Goal: Navigation & Orientation: Find specific page/section

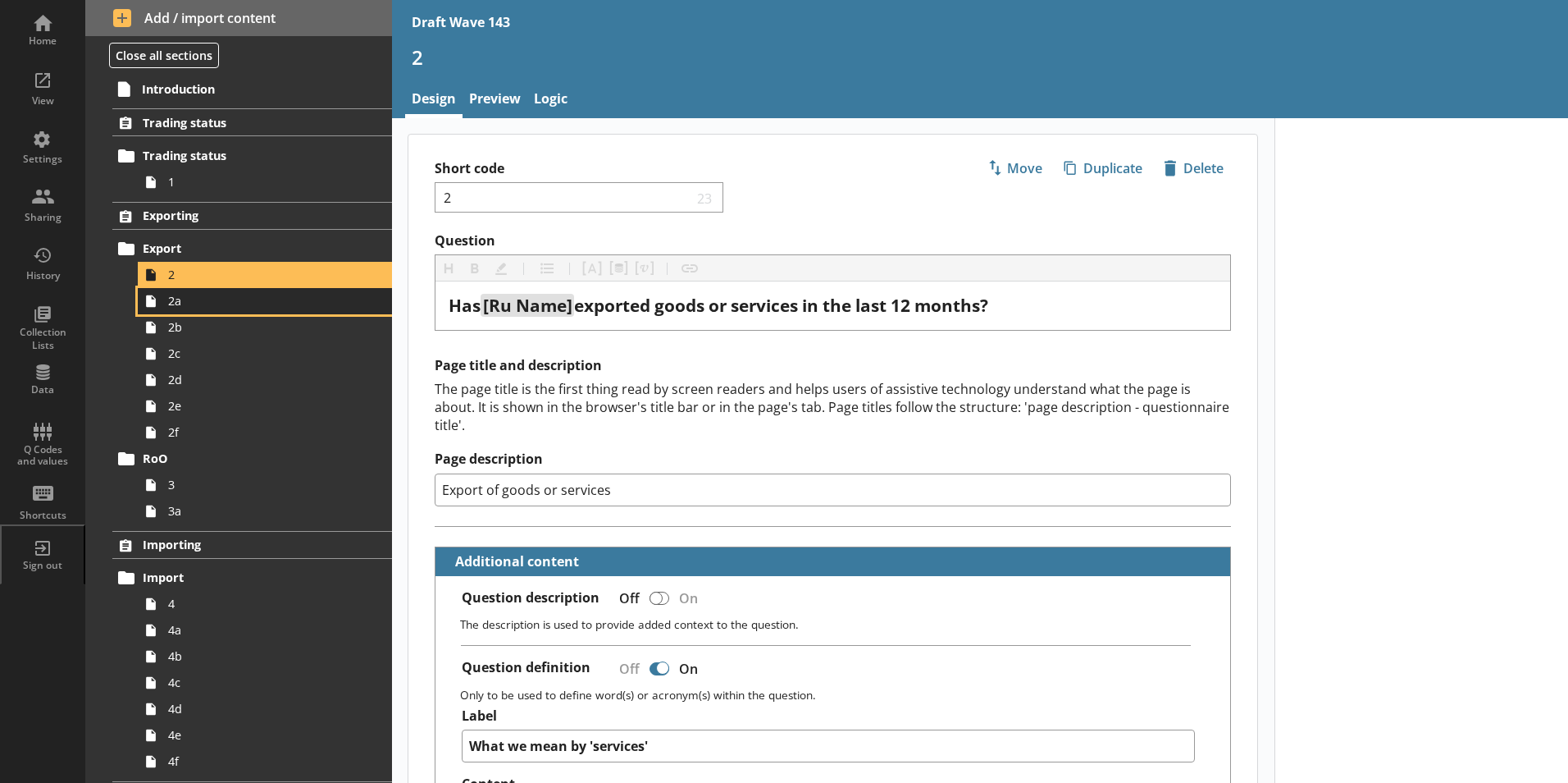
click at [171, 307] on span "2a" at bounding box center [258, 301] width 182 height 16
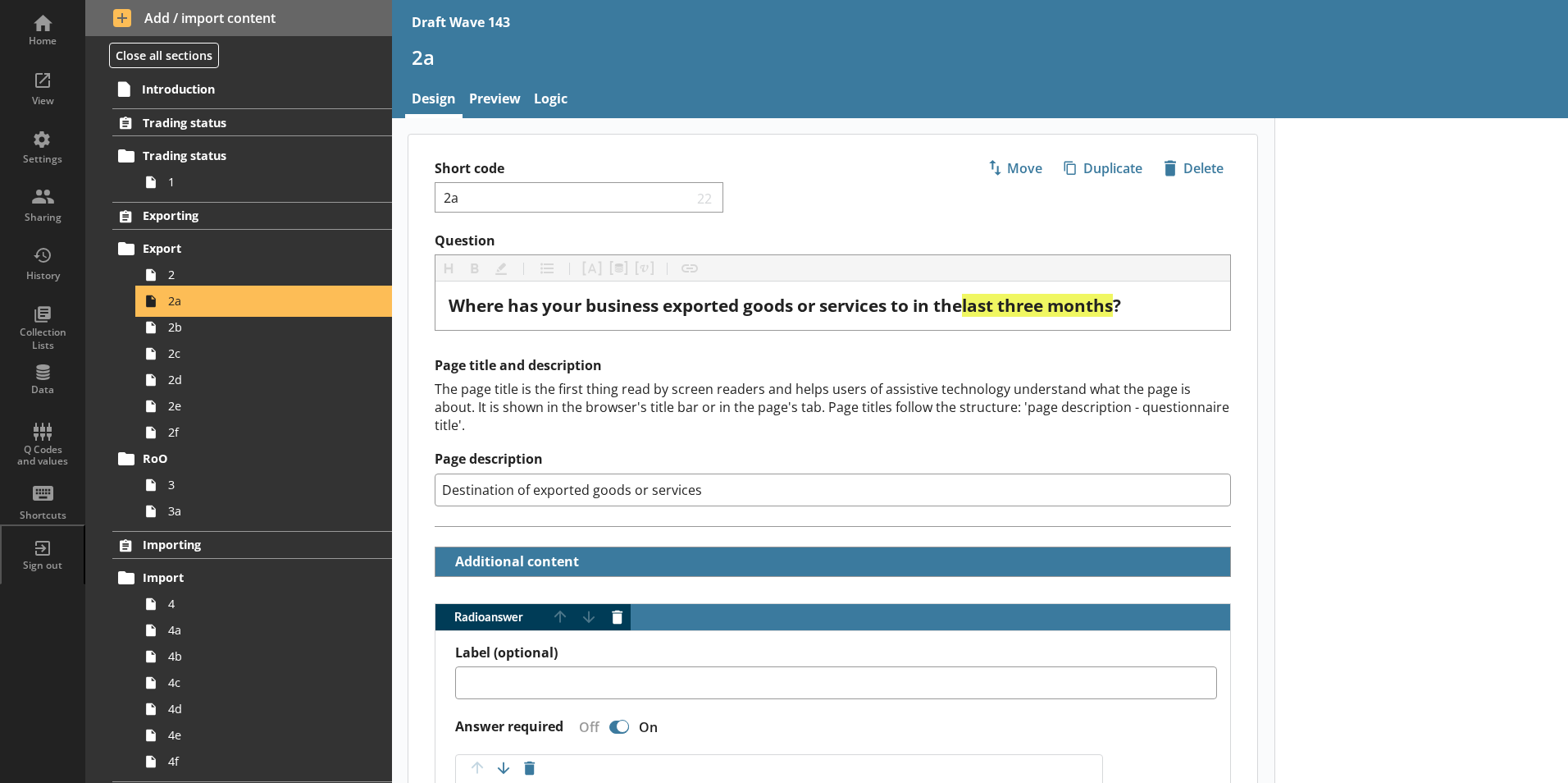
click at [171, 307] on span "2a" at bounding box center [258, 301] width 182 height 16
click at [176, 331] on span "2b" at bounding box center [258, 326] width 182 height 16
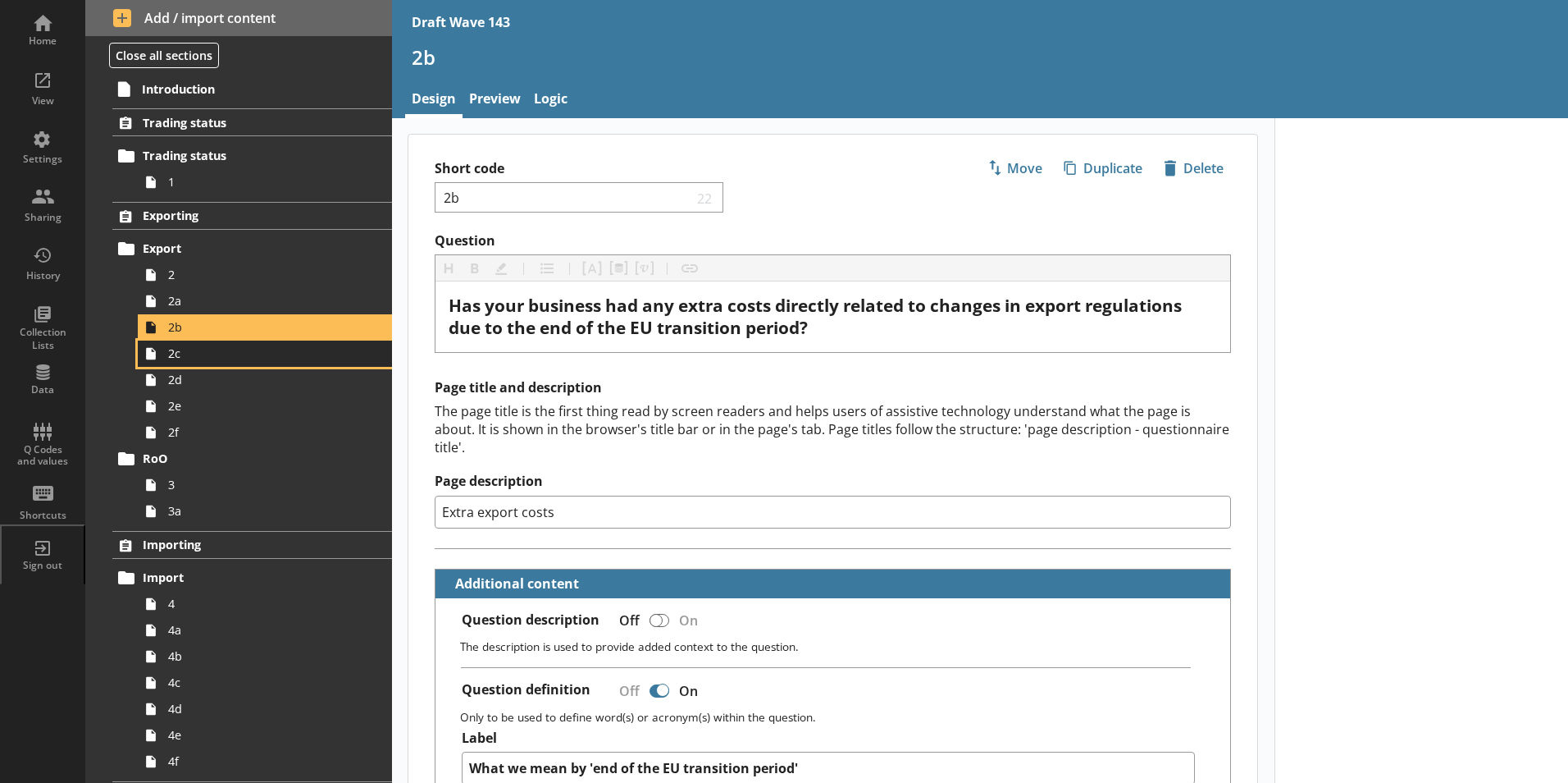
click at [199, 361] on span "2c" at bounding box center [258, 353] width 182 height 16
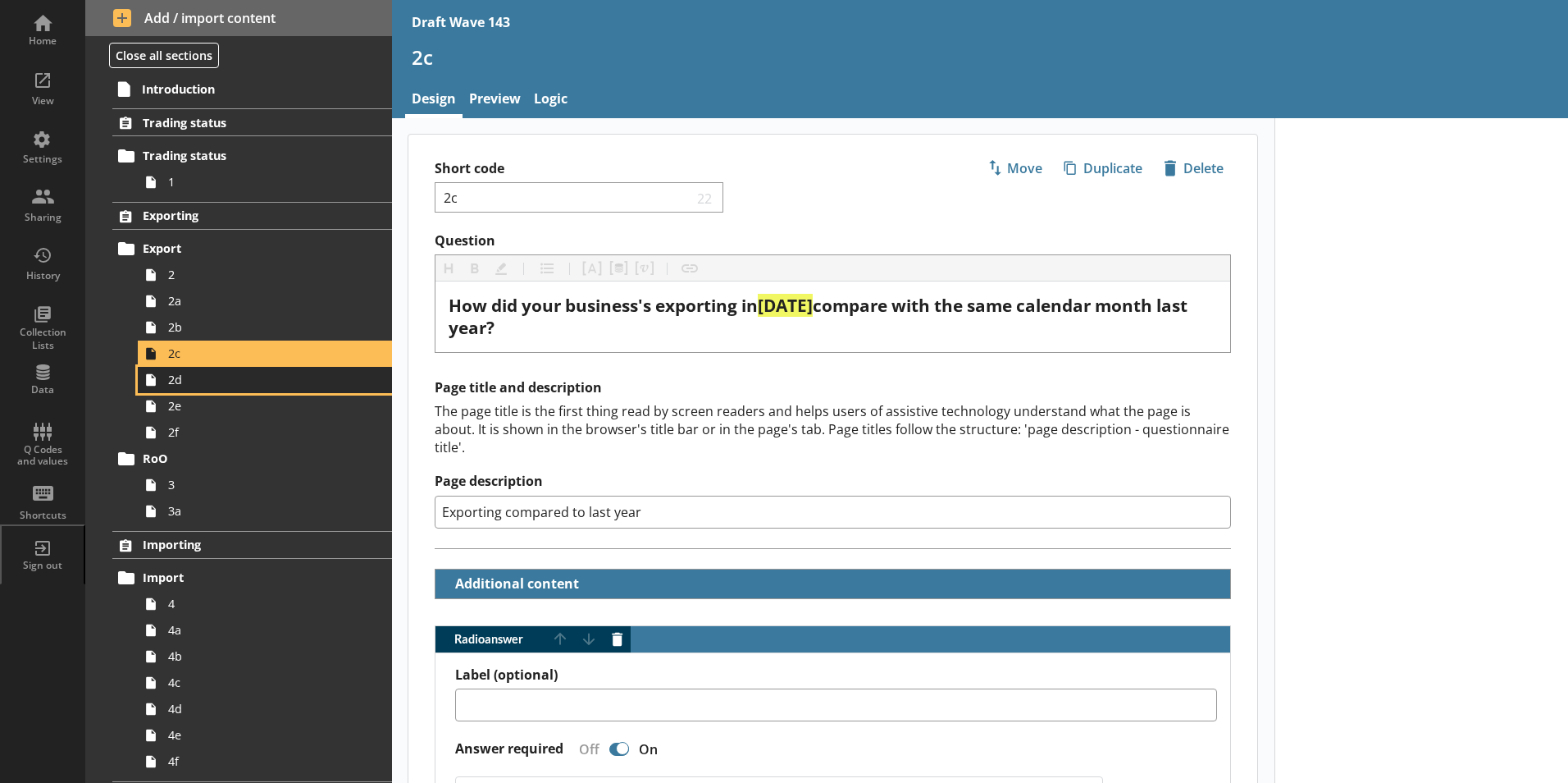
click at [166, 387] on link "2d" at bounding box center [265, 379] width 254 height 26
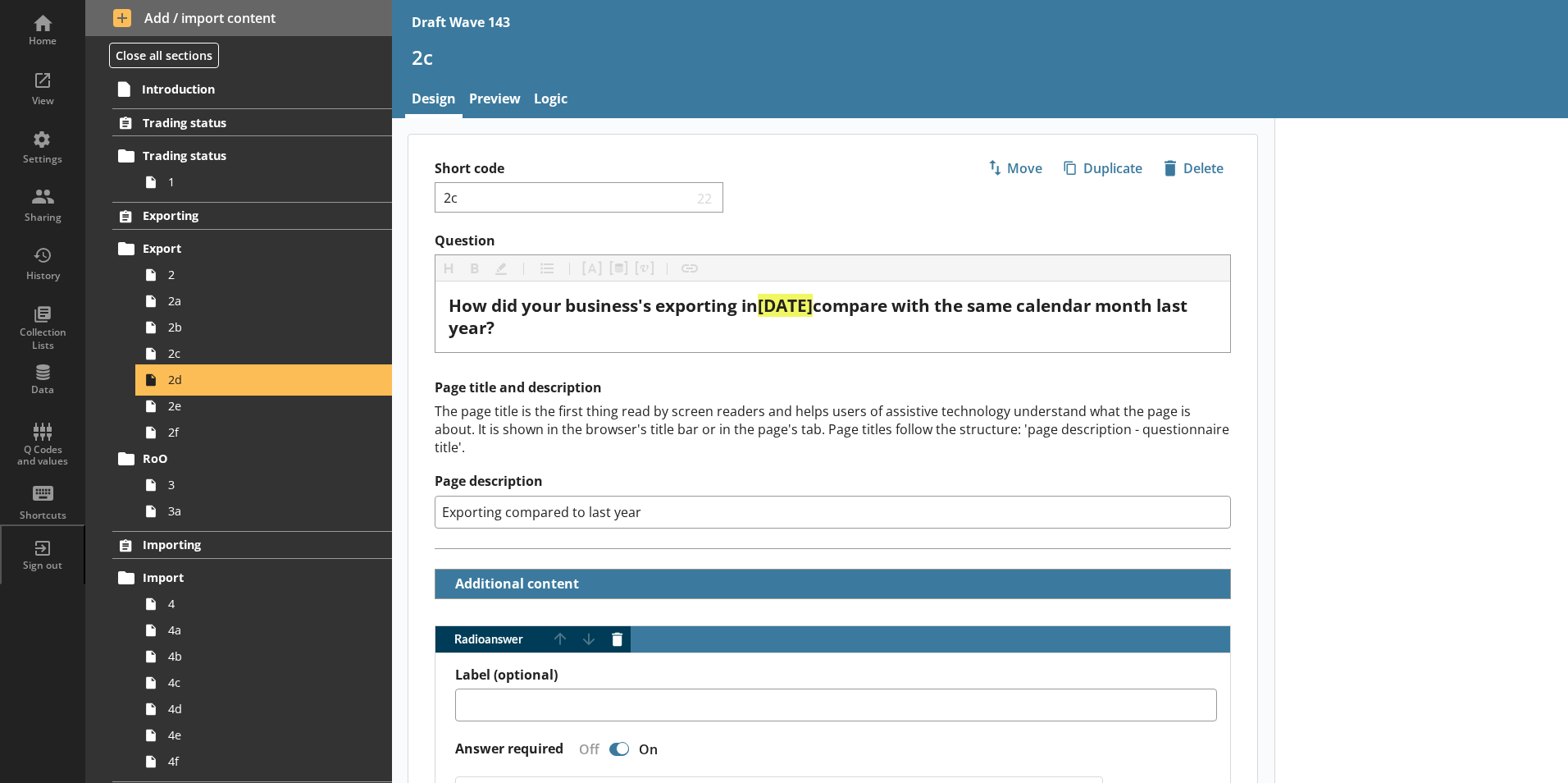
click at [166, 387] on link "2d" at bounding box center [265, 379] width 254 height 26
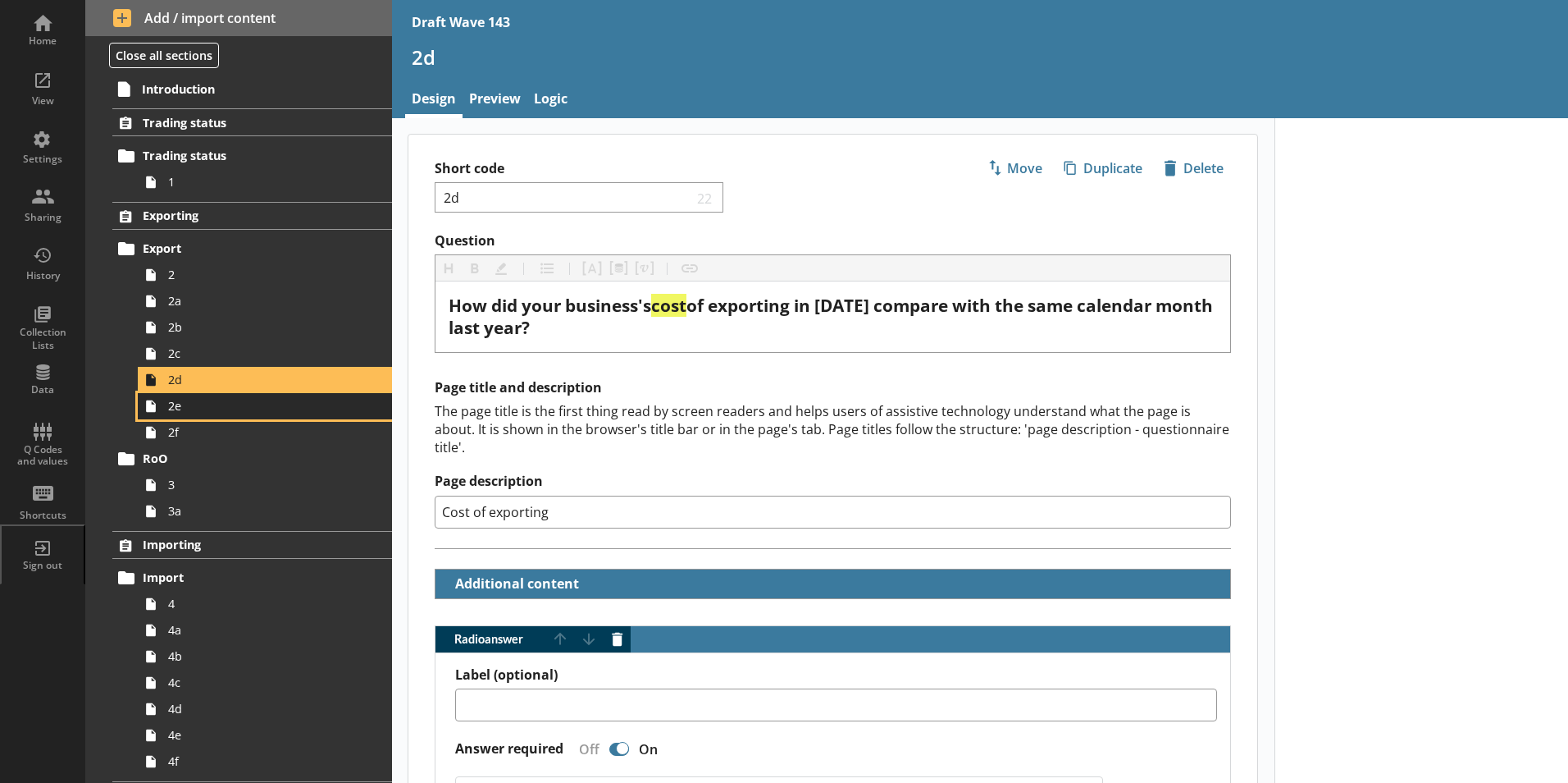
click at [153, 415] on icon at bounding box center [151, 406] width 26 height 26
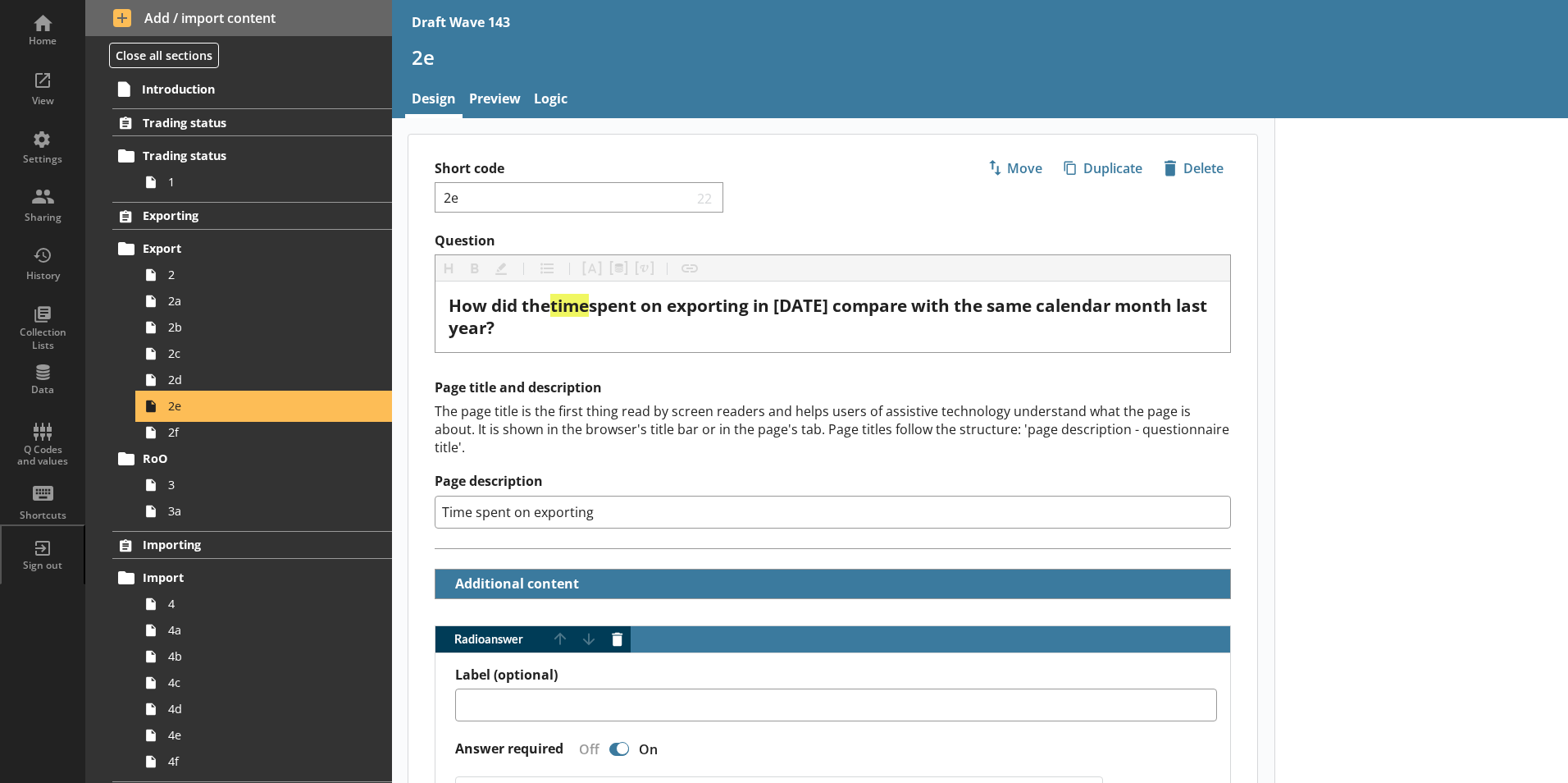
click at [152, 414] on icon at bounding box center [151, 406] width 26 height 26
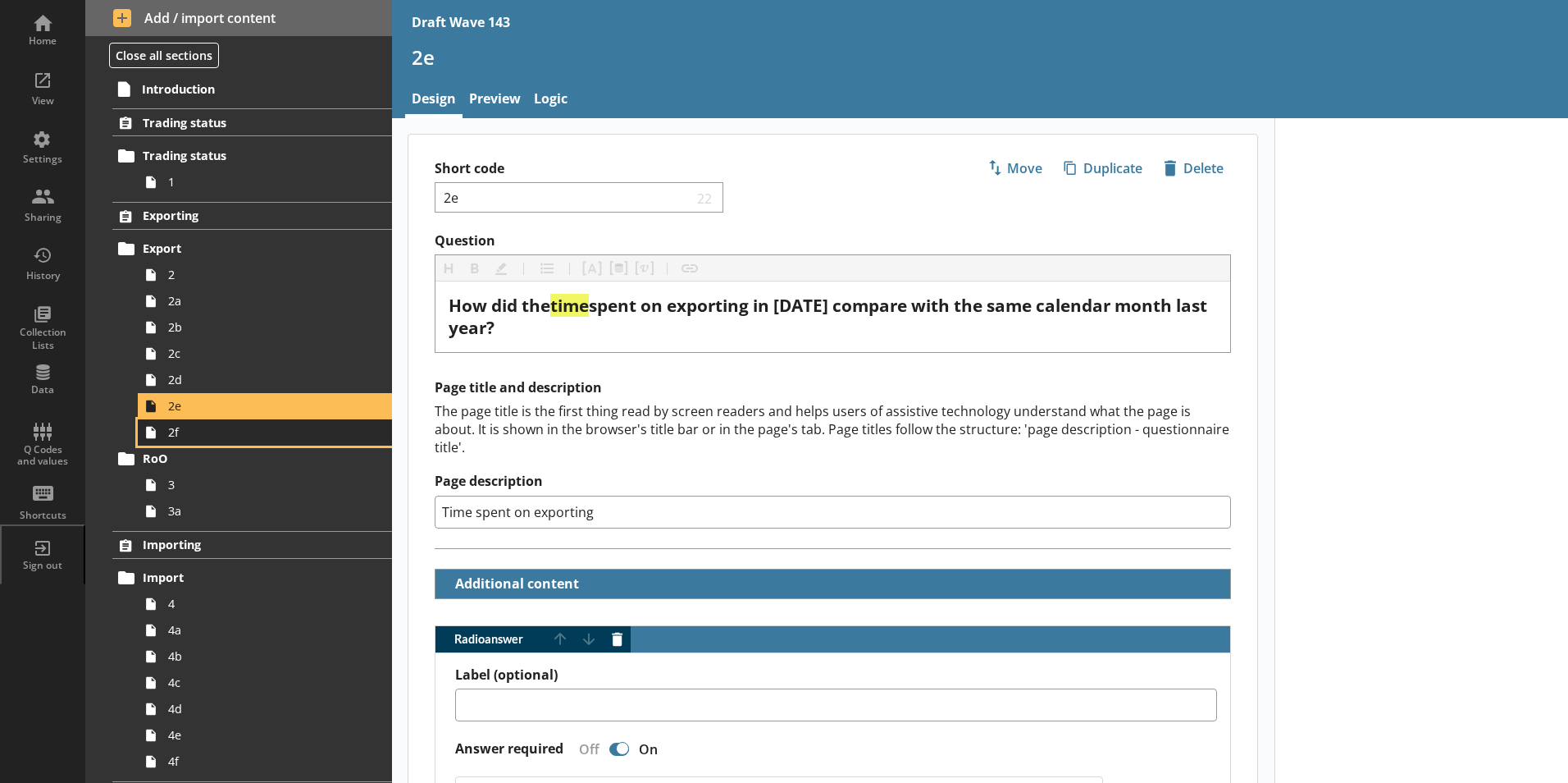
click at [173, 432] on span "2f" at bounding box center [258, 431] width 182 height 16
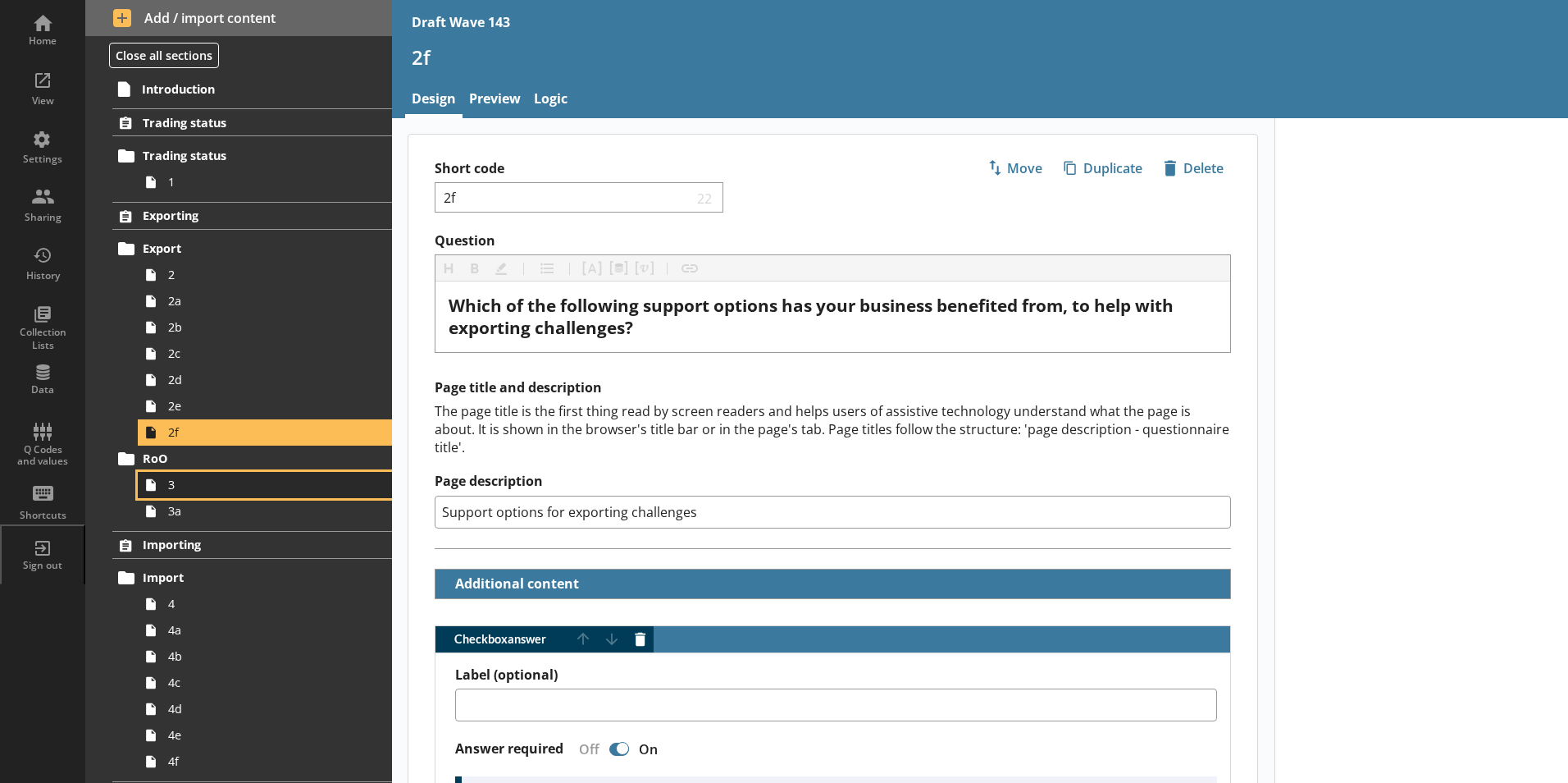
click at [192, 487] on span "3" at bounding box center [258, 484] width 182 height 16
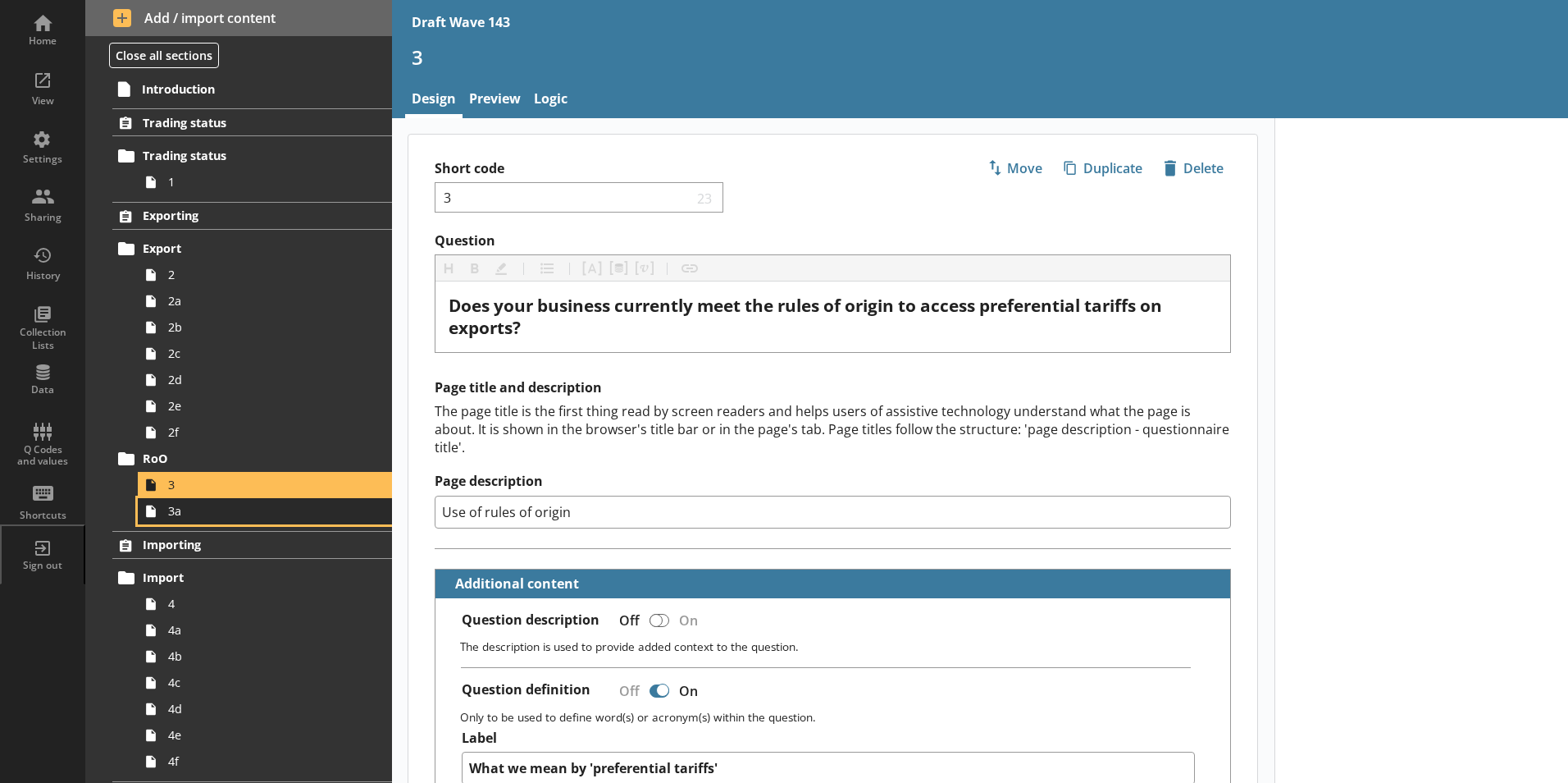
click at [165, 518] on link "3a" at bounding box center [265, 511] width 254 height 26
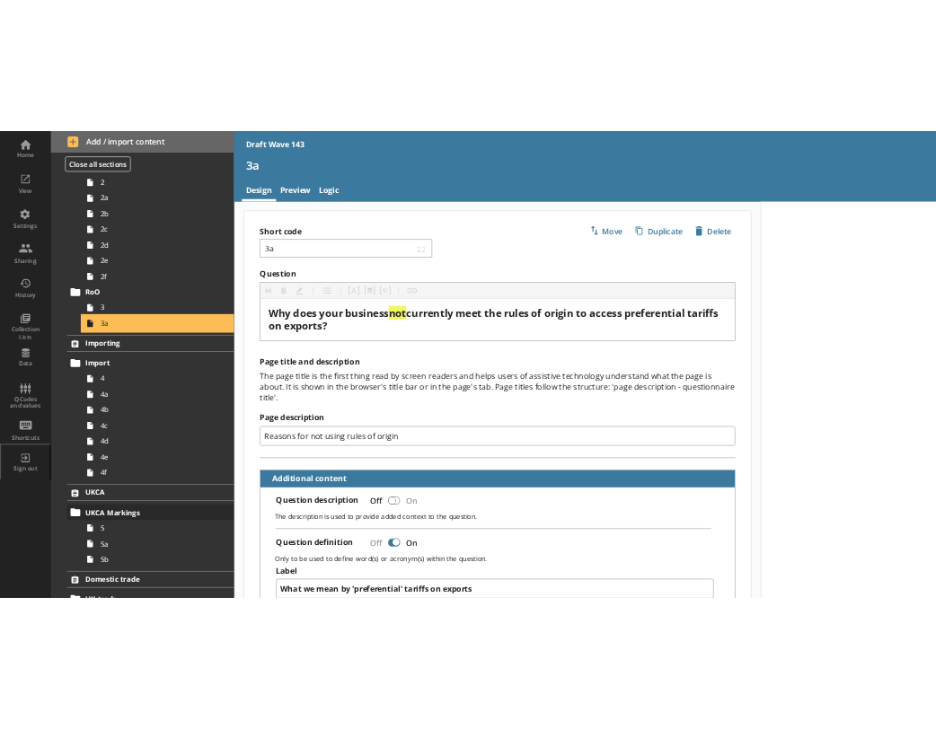
scroll to position [269, 0]
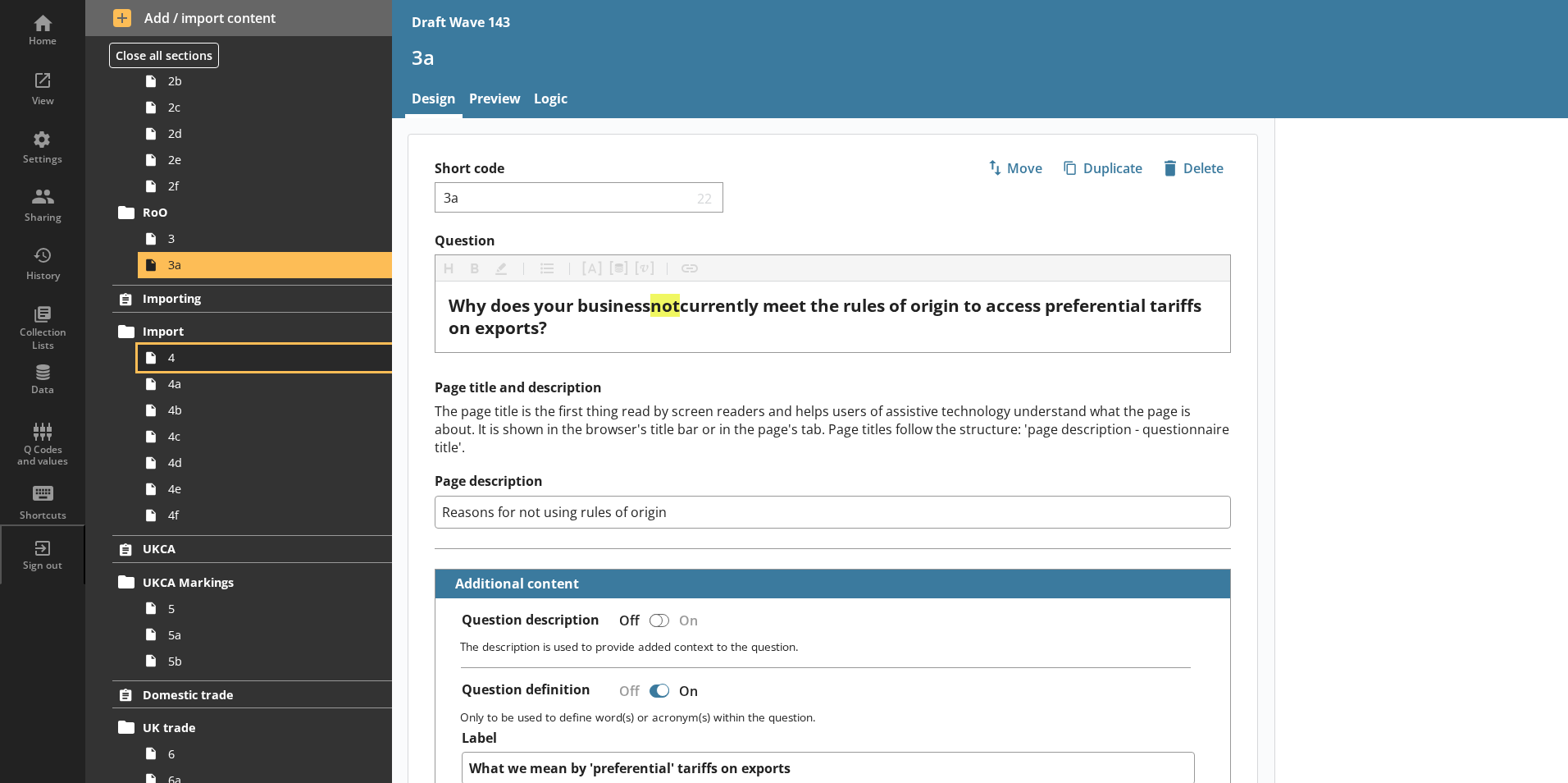
click at [184, 353] on span "4" at bounding box center [258, 357] width 182 height 16
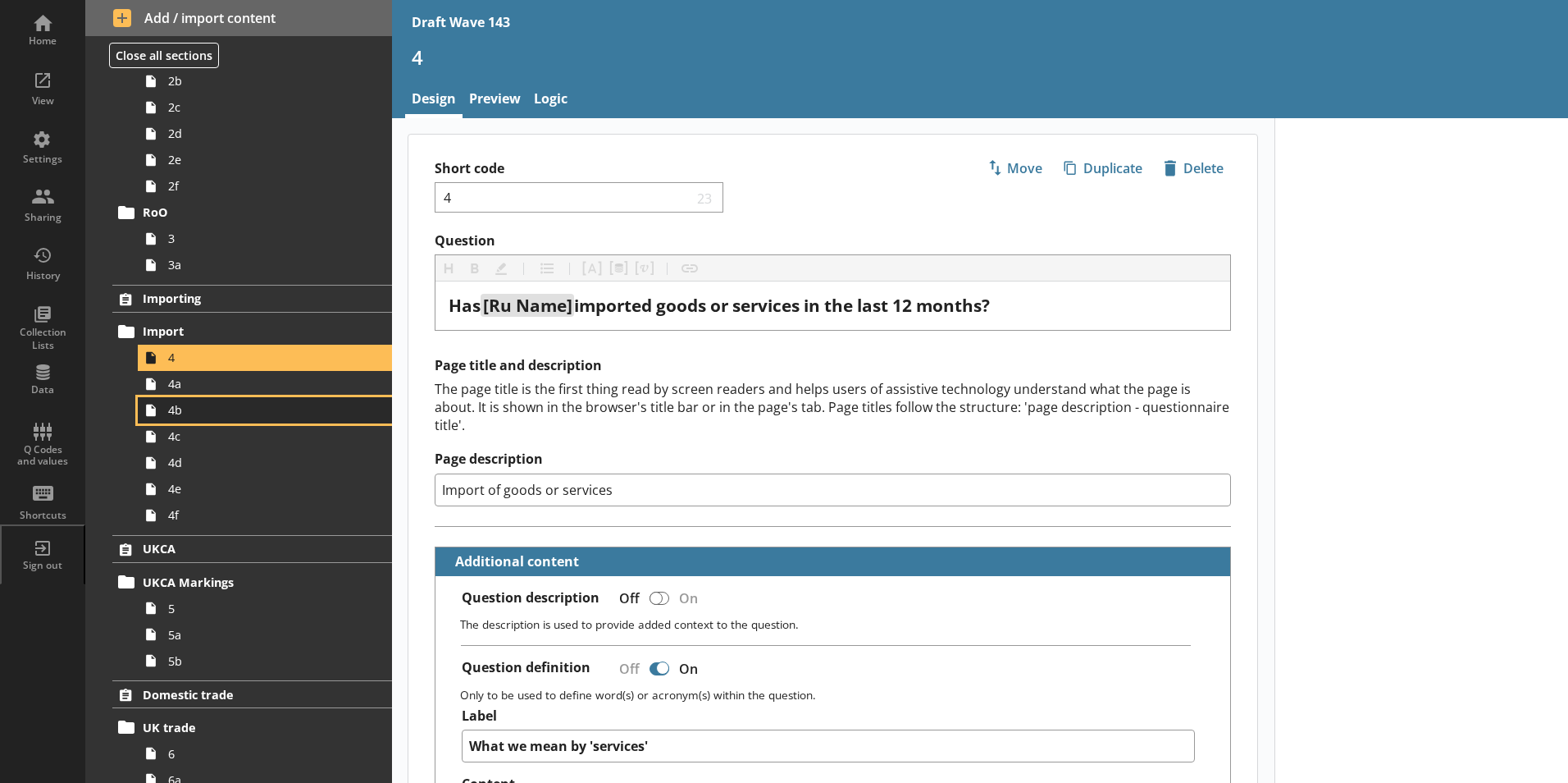
click at [209, 397] on link "4b" at bounding box center [265, 410] width 254 height 26
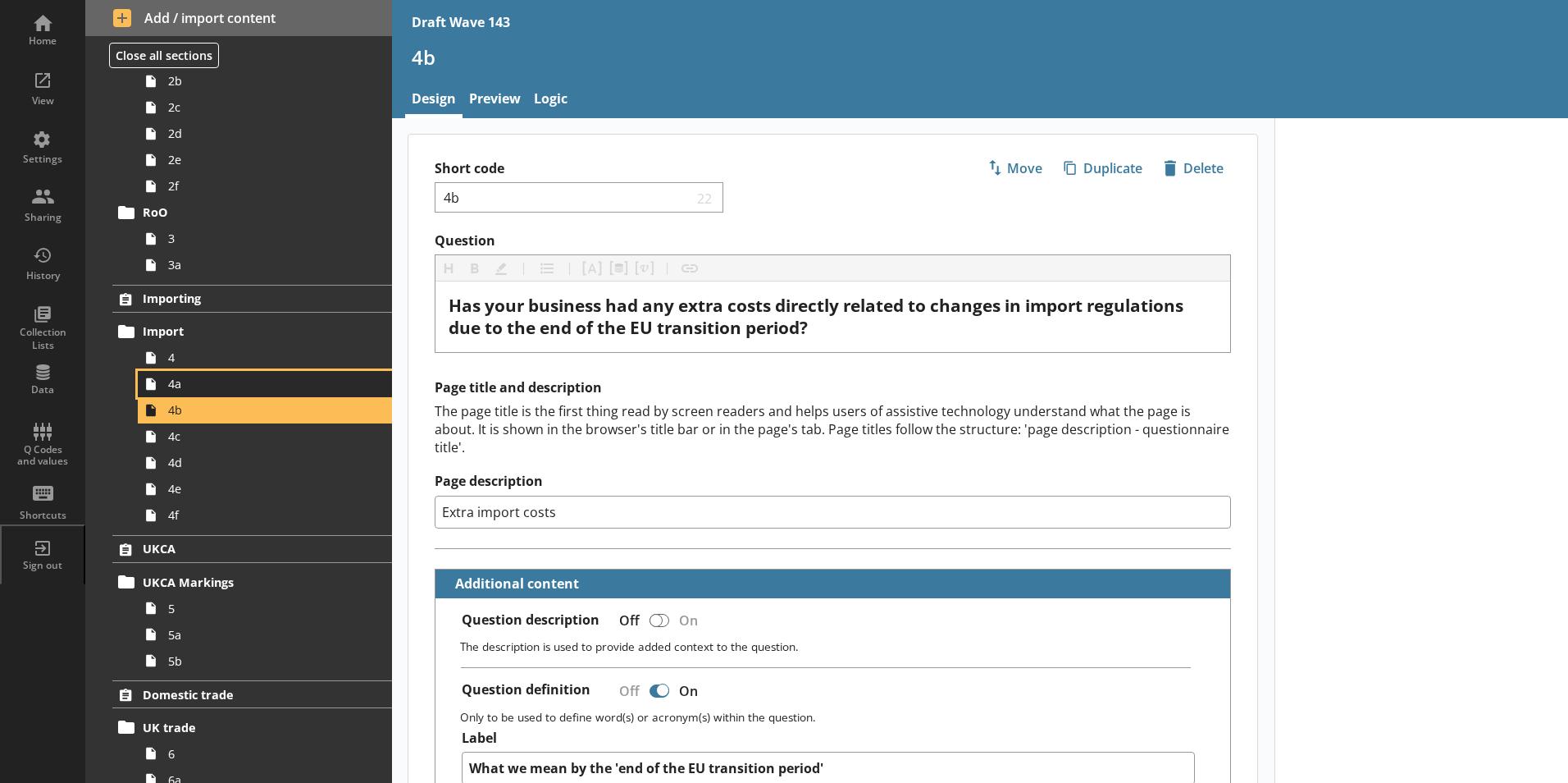
click at [209, 387] on span "4a" at bounding box center [258, 383] width 182 height 16
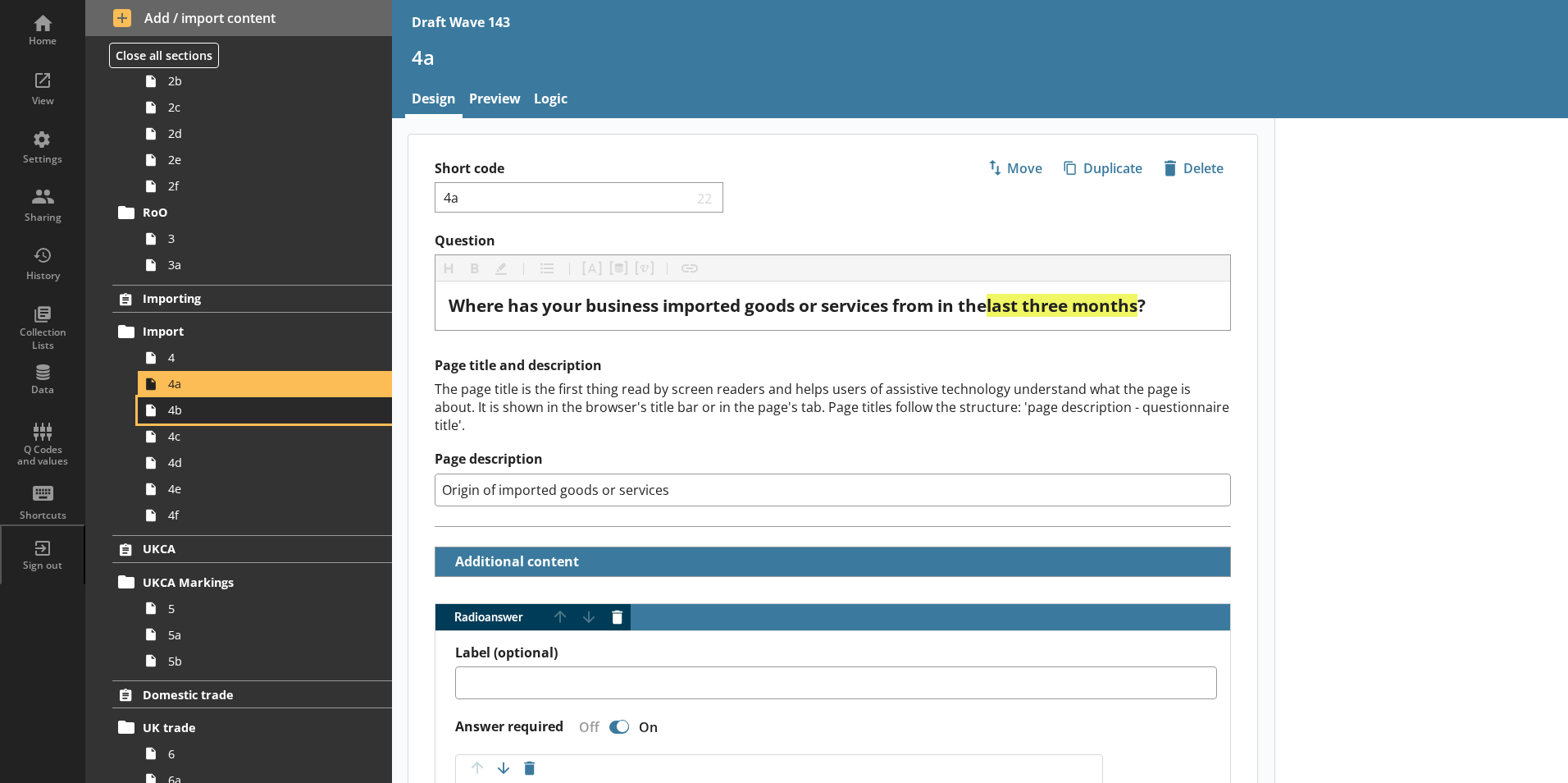
click at [205, 420] on link "4b" at bounding box center [265, 410] width 254 height 26
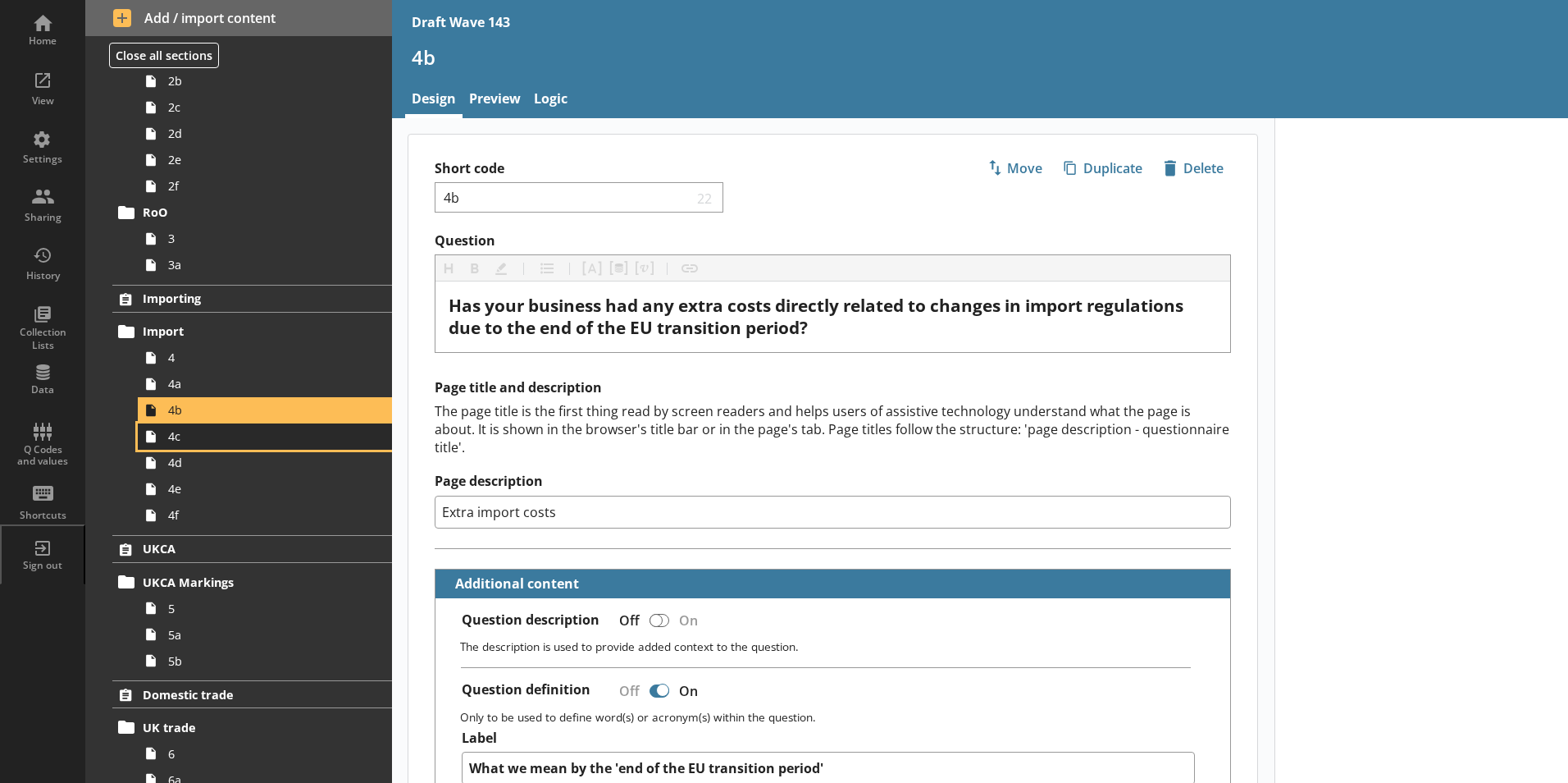
click at [203, 440] on span "4c" at bounding box center [258, 436] width 182 height 16
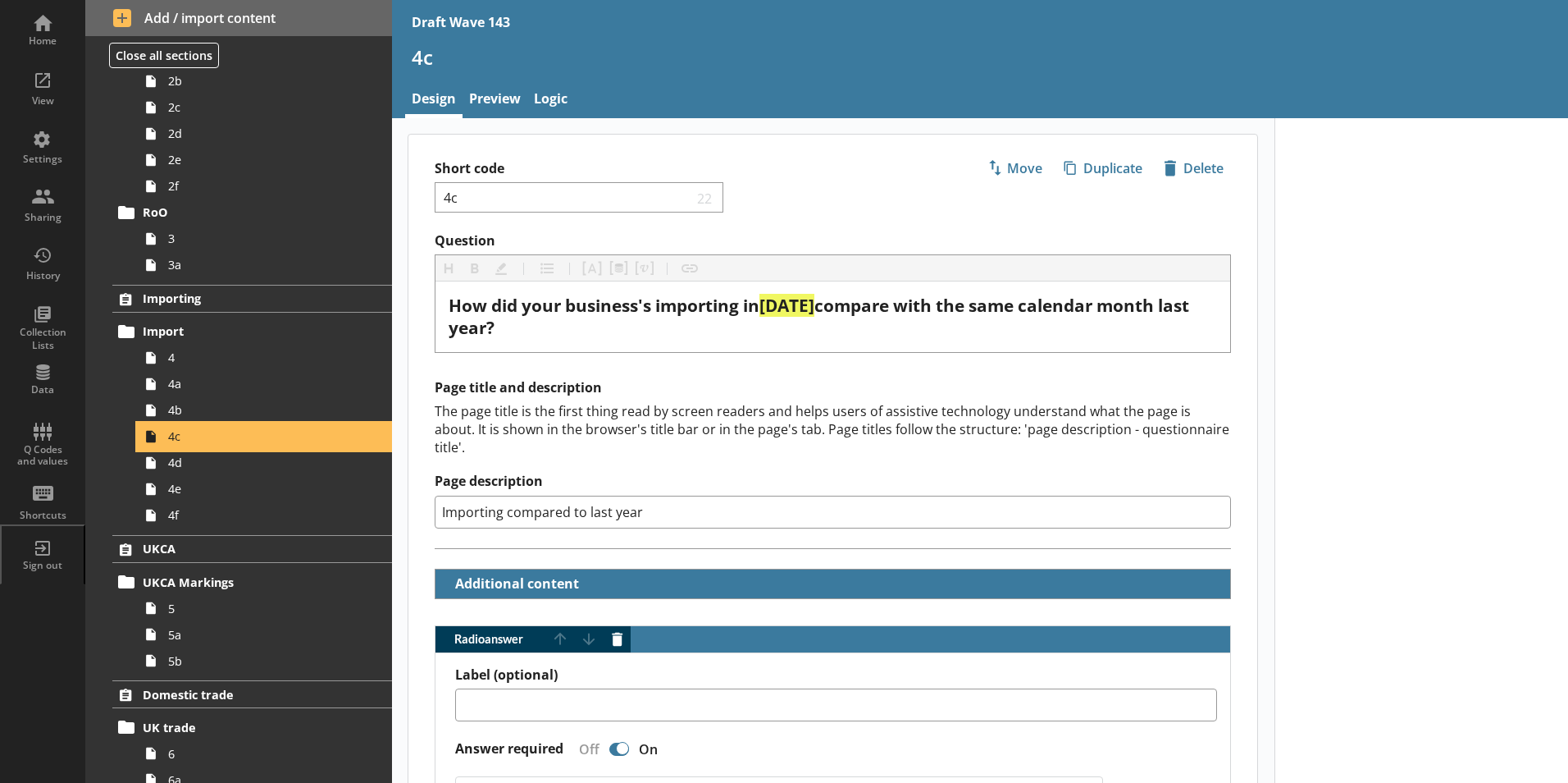
click at [203, 439] on span "4c" at bounding box center [258, 436] width 182 height 16
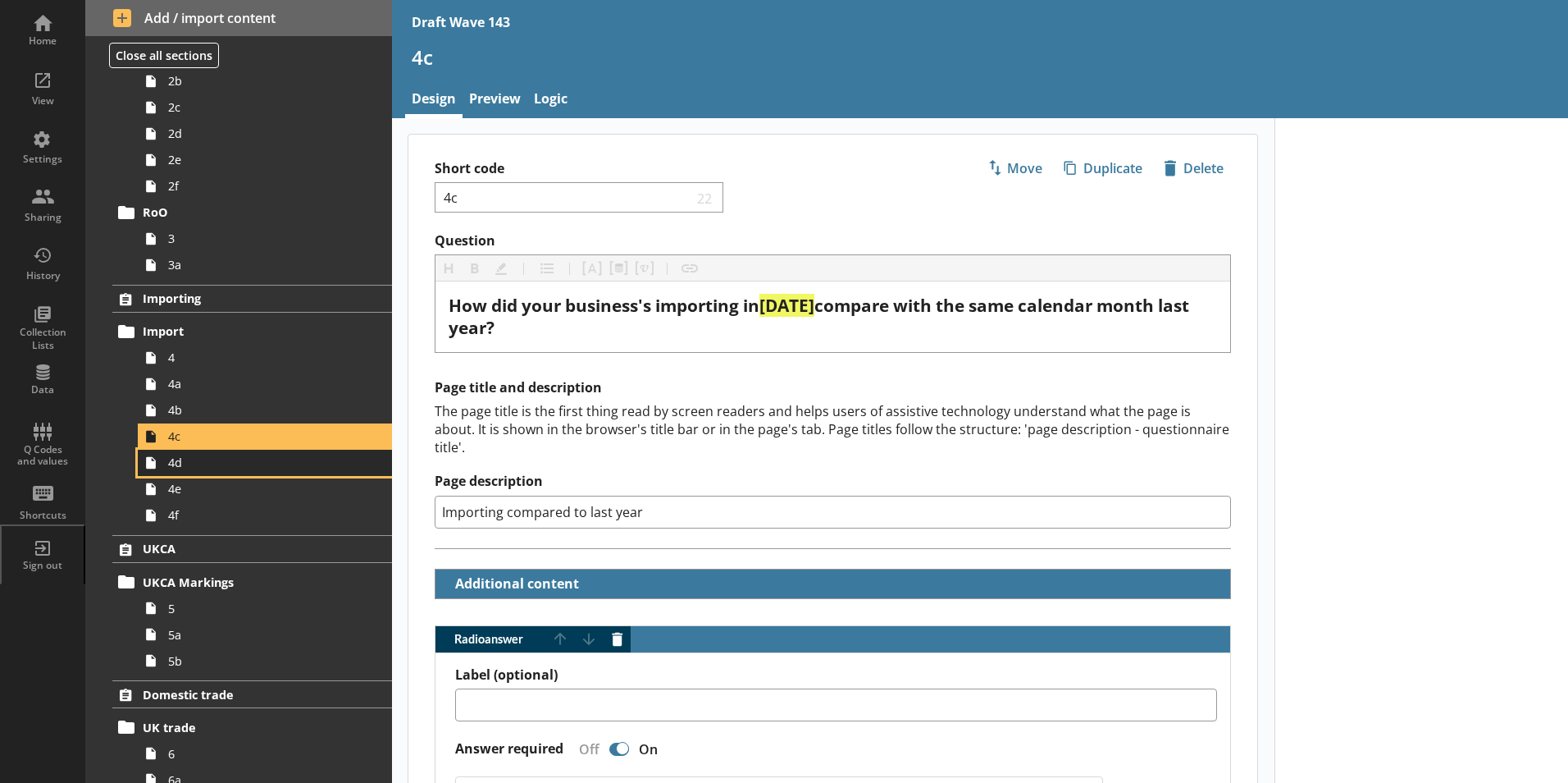
click at [172, 466] on span "4d" at bounding box center [258, 462] width 182 height 16
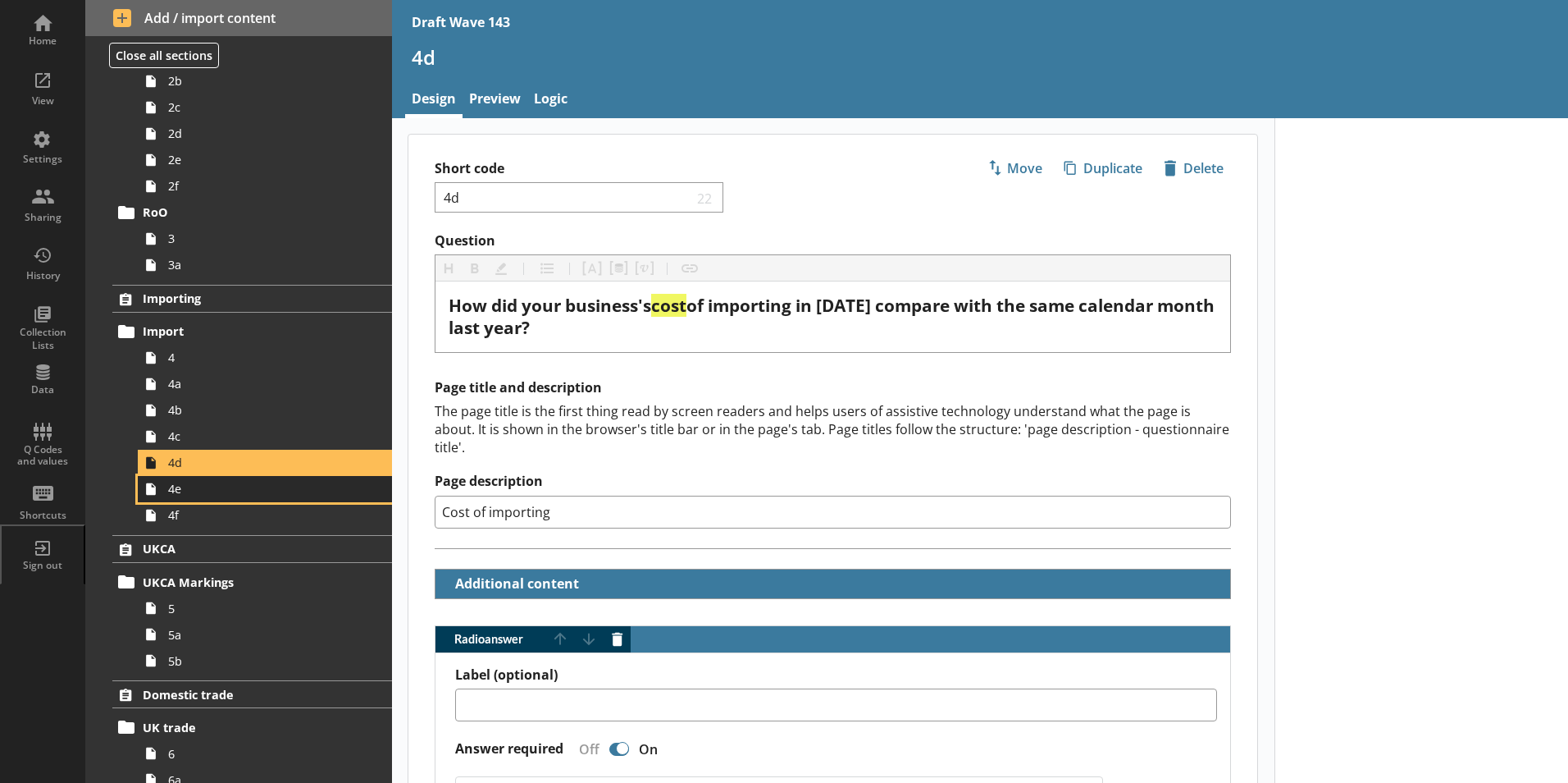
click at [181, 495] on span "4e" at bounding box center [258, 488] width 182 height 16
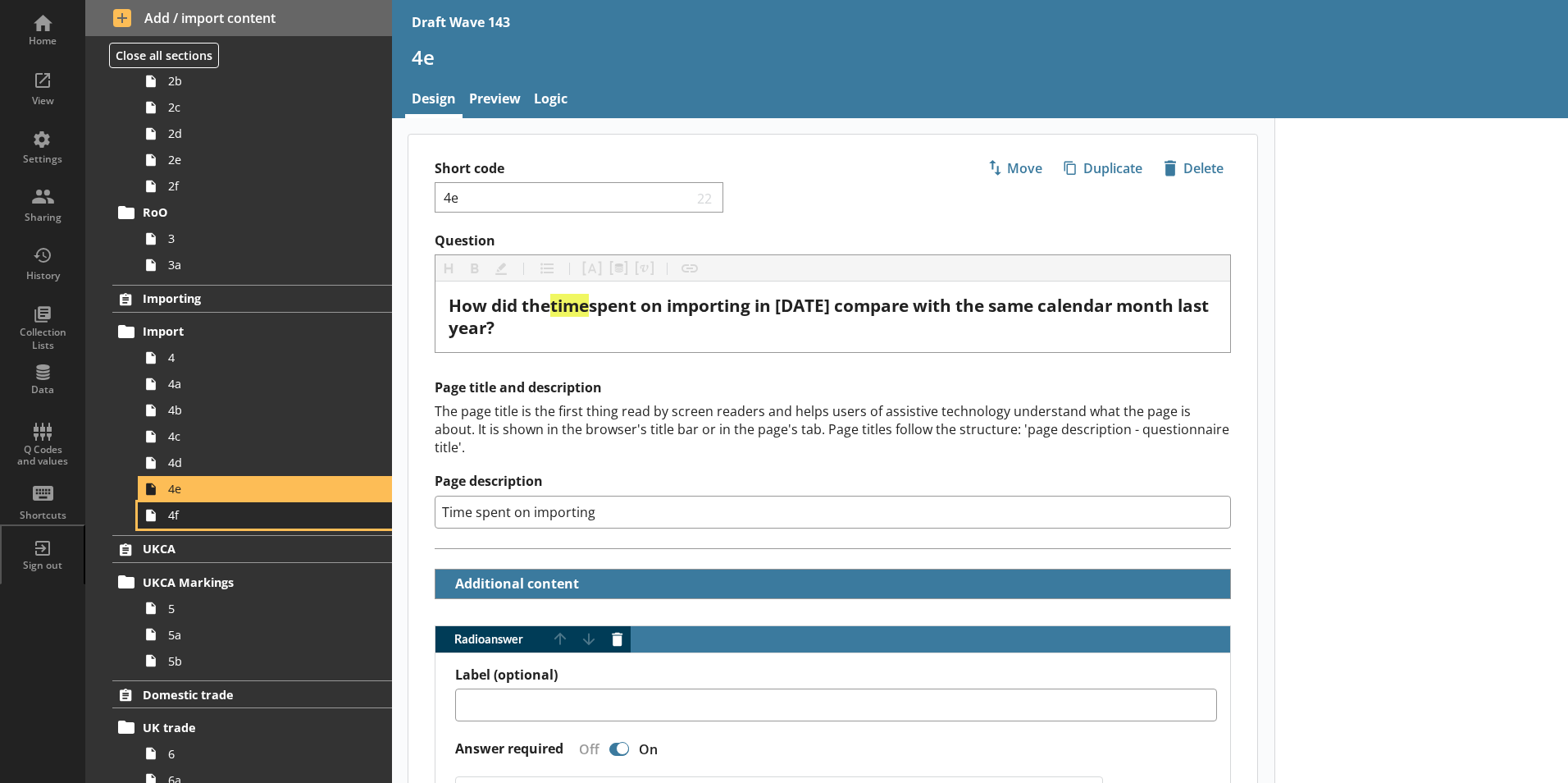
click at [189, 517] on span "4f" at bounding box center [258, 514] width 182 height 16
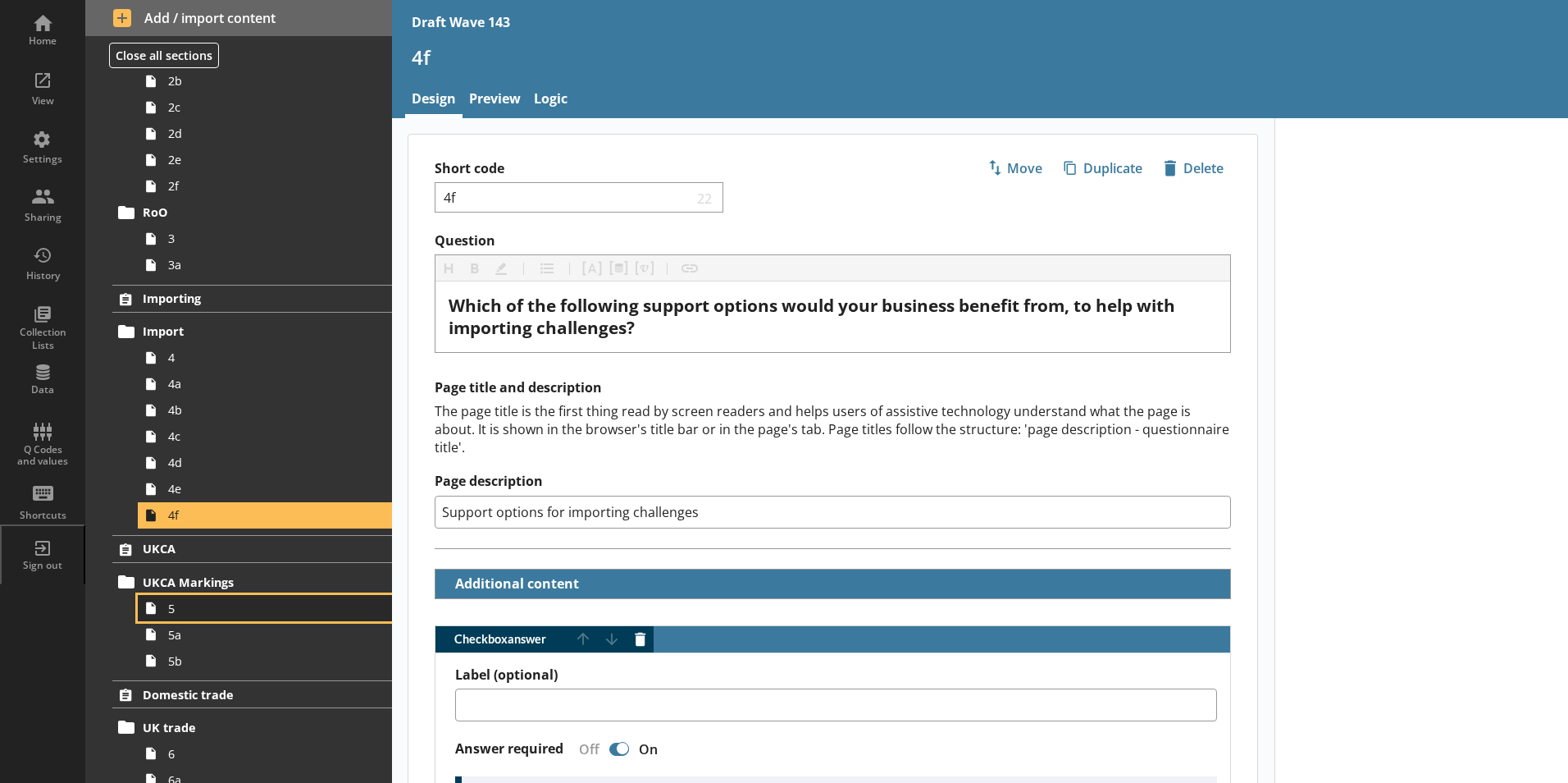
click at [189, 608] on span "5" at bounding box center [258, 608] width 182 height 16
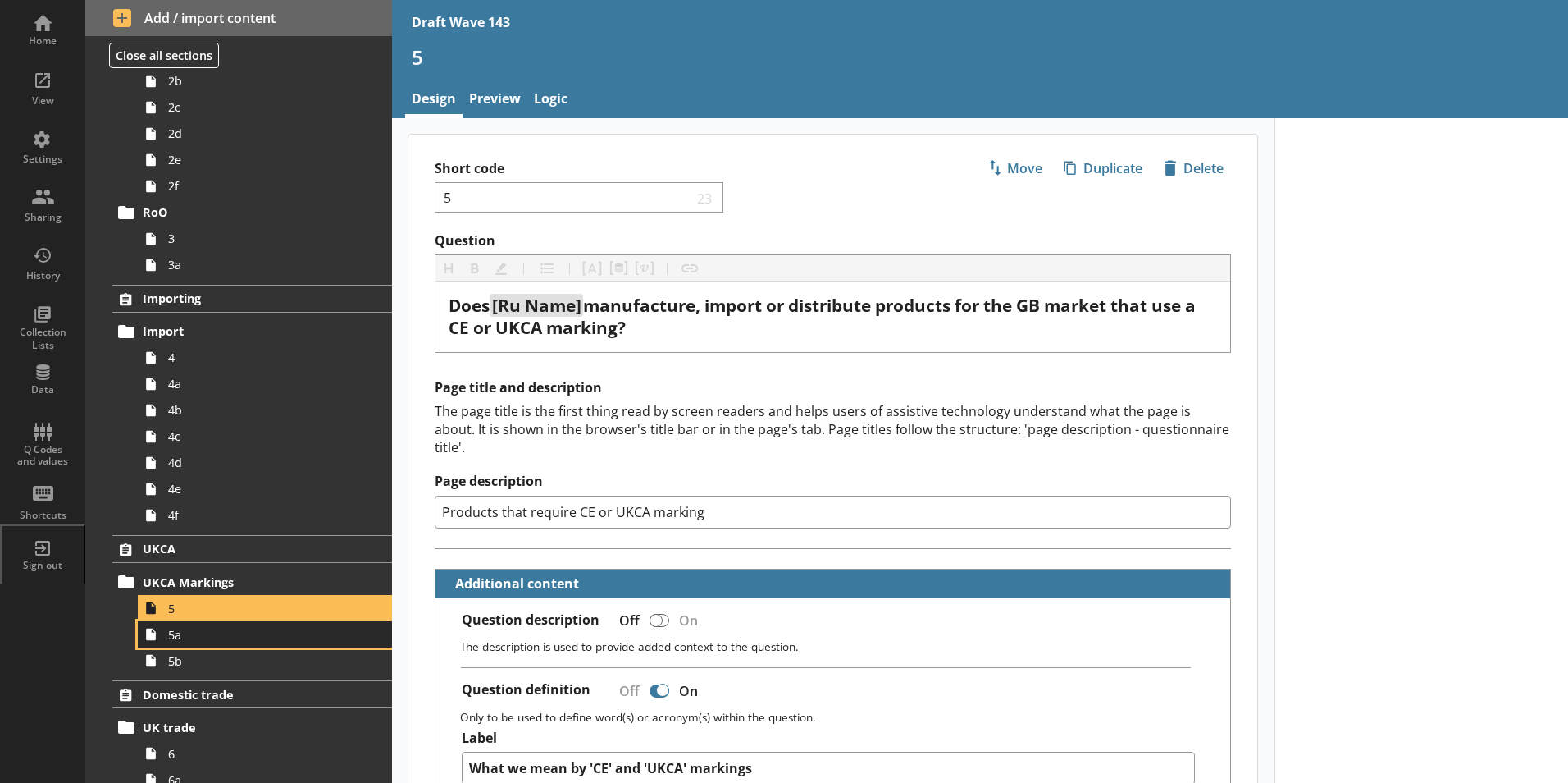
click at [175, 640] on span "5a" at bounding box center [258, 634] width 182 height 16
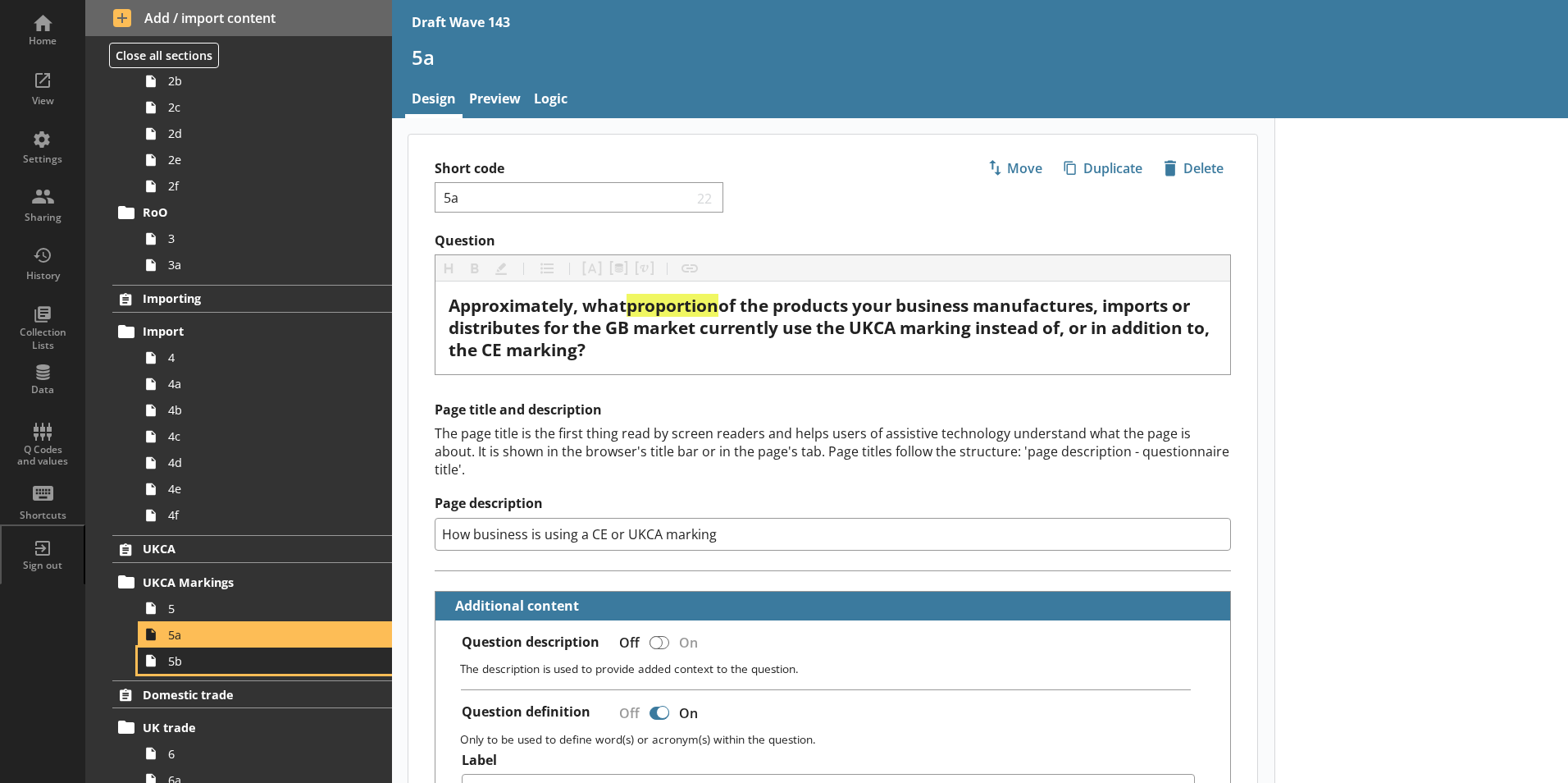
click at [172, 666] on span "5b" at bounding box center [258, 661] width 182 height 16
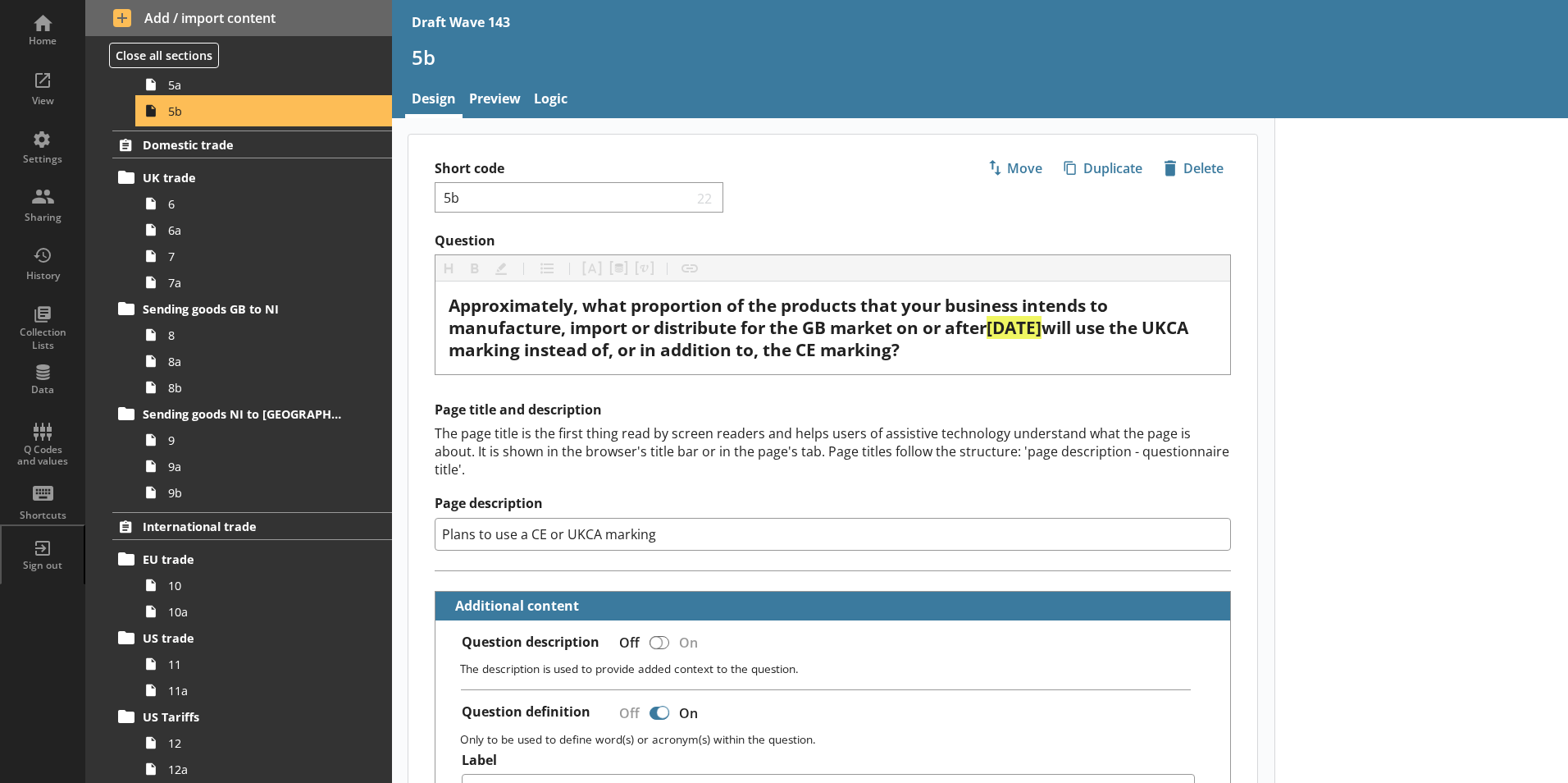
scroll to position [820, 0]
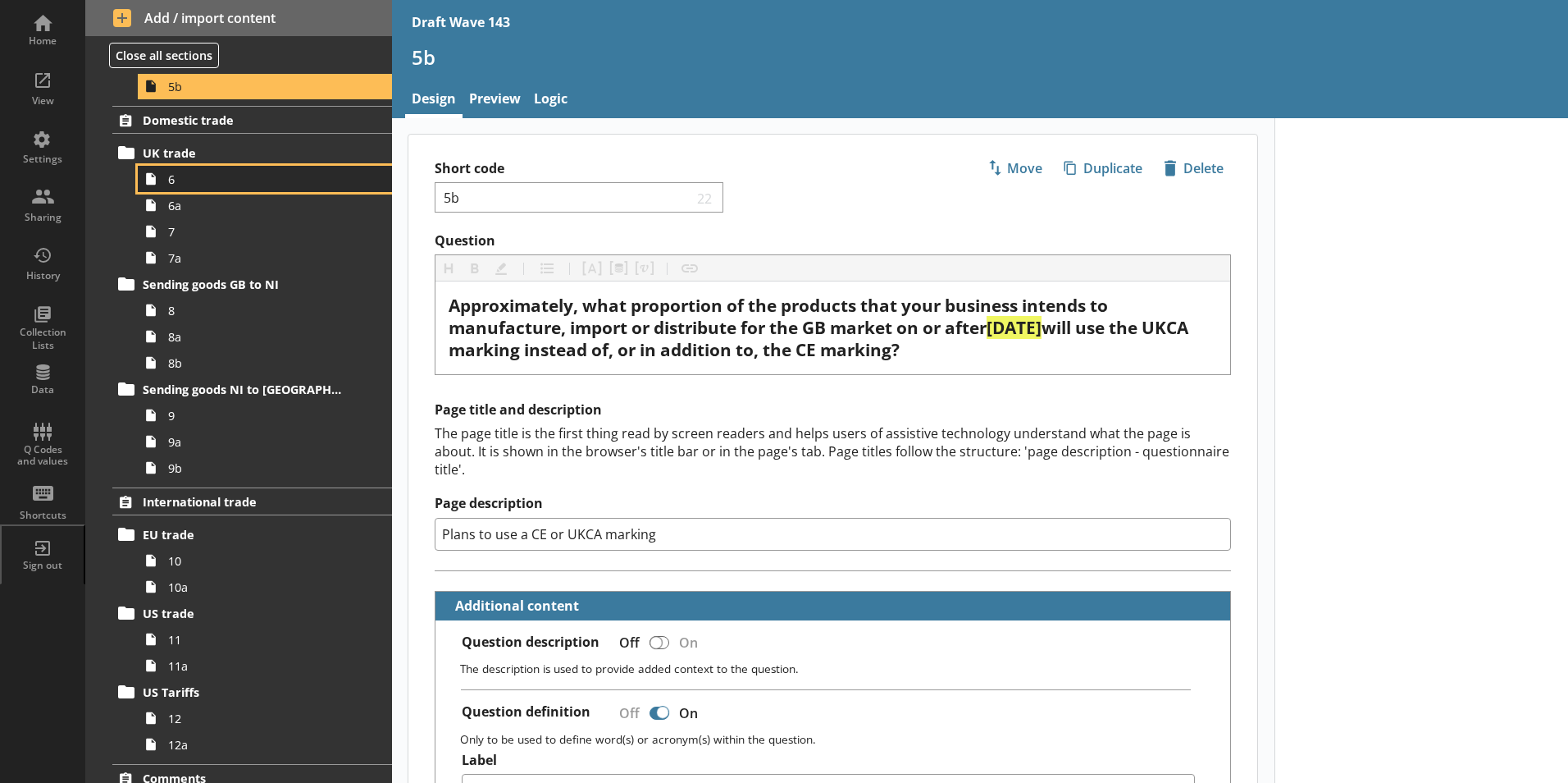
click at [174, 181] on span "6" at bounding box center [258, 179] width 182 height 16
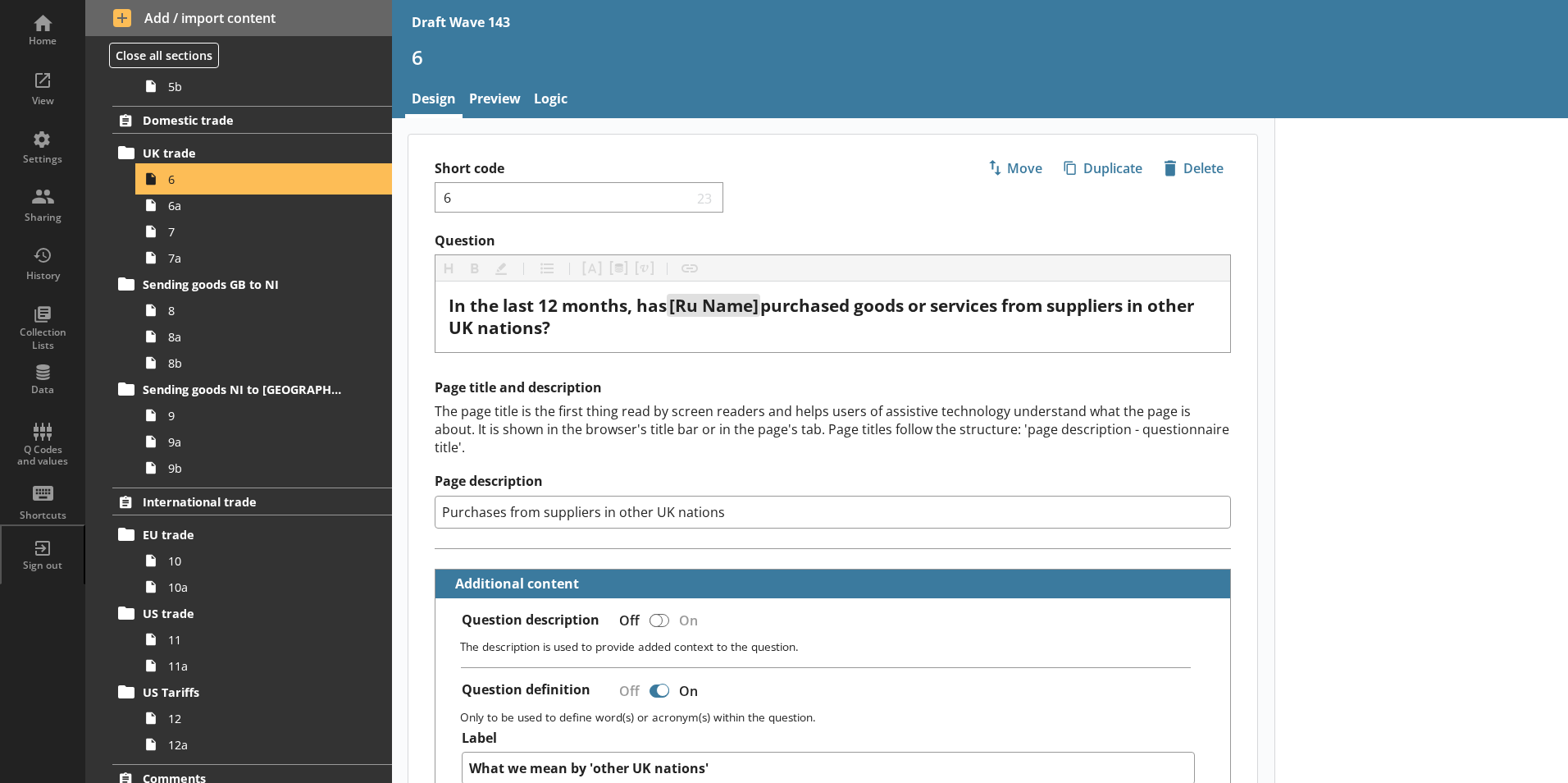
click at [174, 181] on span "6" at bounding box center [258, 179] width 182 height 16
type textarea "x"
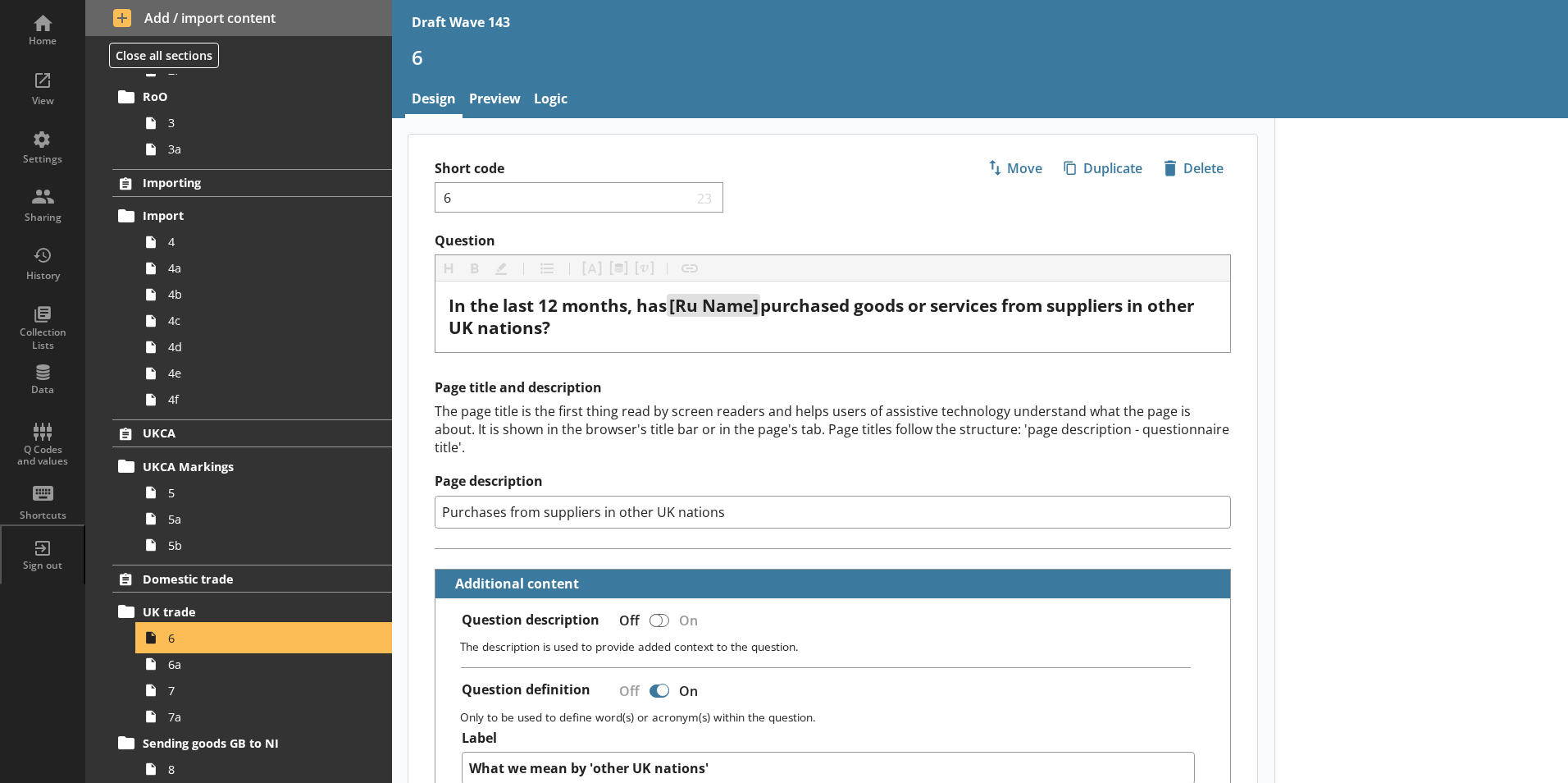
scroll to position [354, 0]
